Goal: Task Accomplishment & Management: Manage account settings

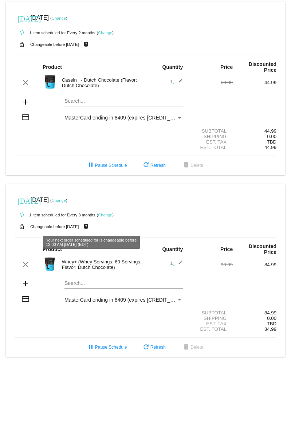
click at [90, 226] on mat-icon "live_help" at bounding box center [86, 226] width 9 height 9
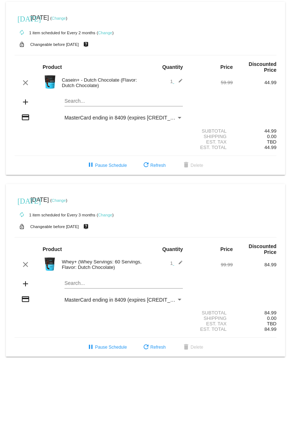
click at [57, 222] on div "lock_open Changeable before [DATE] live_help" at bounding box center [146, 226] width 262 height 9
click at [109, 213] on link "Change" at bounding box center [105, 215] width 14 height 4
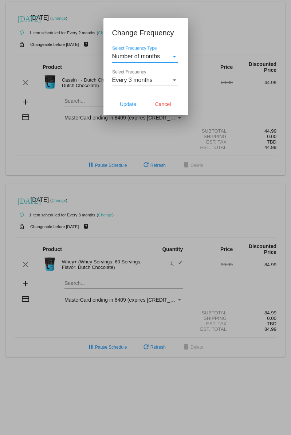
click at [109, 212] on div at bounding box center [145, 217] width 291 height 435
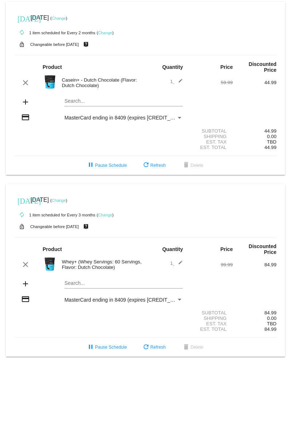
click at [46, 225] on small "Changeable before [DATE]" at bounding box center [54, 227] width 49 height 4
click at [31, 225] on small "Changeable before [DATE]" at bounding box center [54, 227] width 49 height 4
click at [22, 226] on mat-icon "lock_open" at bounding box center [21, 226] width 9 height 9
click at [20, 226] on mat-icon "lock_open" at bounding box center [21, 226] width 9 height 9
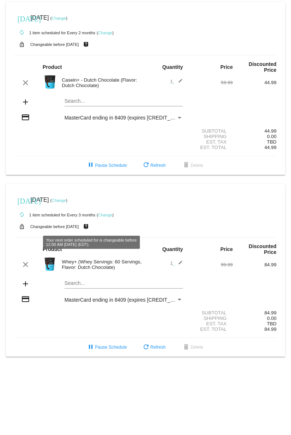
click at [85, 241] on mat-card-content "Product Quantity Price Discounted Price clear Whey+ (Whey Servings: 60 Servings…" at bounding box center [146, 287] width 262 height 101
click at [90, 225] on mat-icon "live_help" at bounding box center [86, 226] width 9 height 9
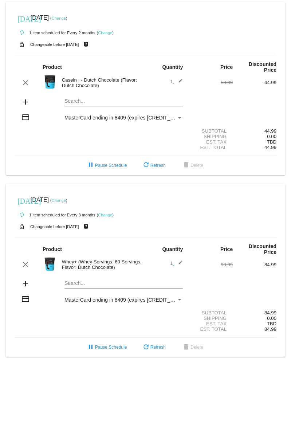
click at [66, 198] on link "Change" at bounding box center [59, 200] width 14 height 4
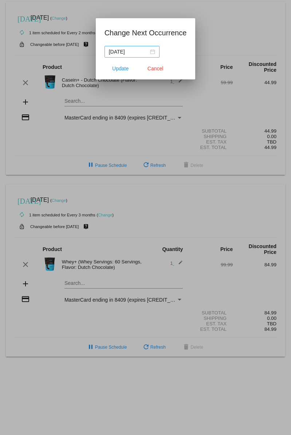
click at [152, 52] on div "[DATE]" at bounding box center [132, 52] width 46 height 8
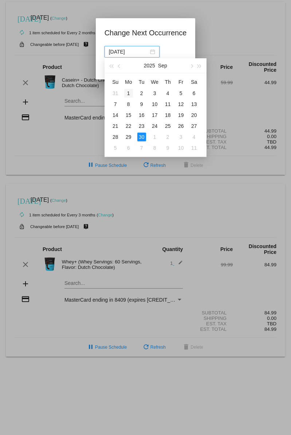
click at [130, 91] on div "1" at bounding box center [128, 93] width 9 height 9
type input "[DATE]"
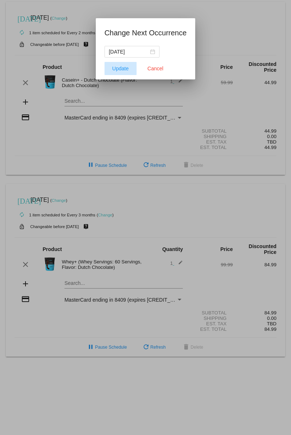
click at [123, 67] on span "Update" at bounding box center [120, 69] width 16 height 6
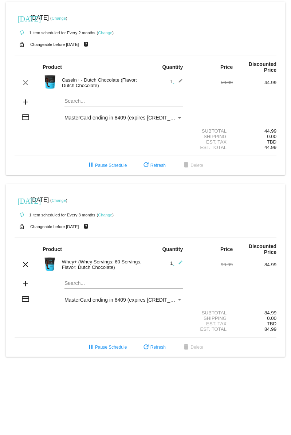
click at [66, 20] on link "Change" at bounding box center [59, 18] width 14 height 4
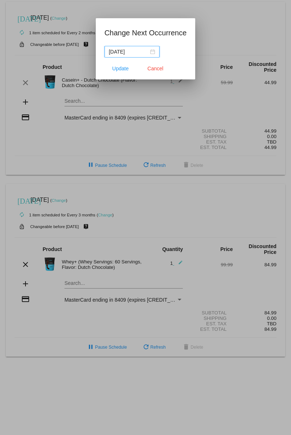
click at [151, 53] on div "[DATE]" at bounding box center [132, 52] width 46 height 8
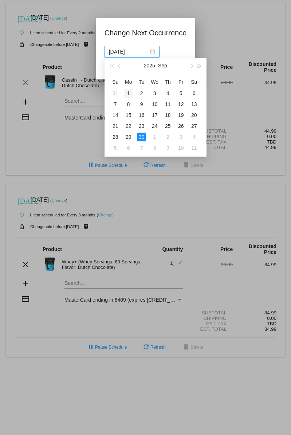
click at [130, 93] on div "1" at bounding box center [128, 93] width 9 height 9
type input "[DATE]"
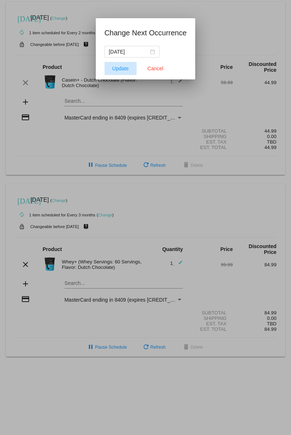
click at [123, 68] on span "Update" at bounding box center [120, 69] width 16 height 6
